Goal: Transaction & Acquisition: Download file/media

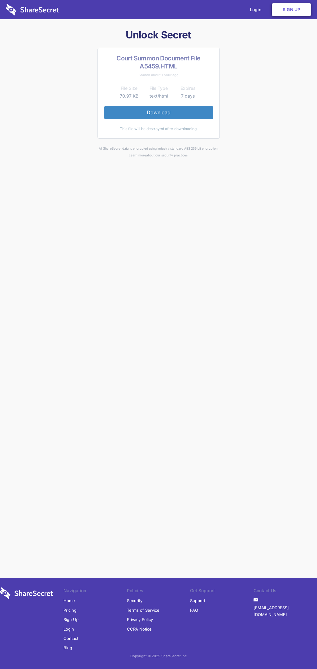
click at [159, 112] on link "Download" at bounding box center [158, 112] width 109 height 13
